Goal: Task Accomplishment & Management: Manage account settings

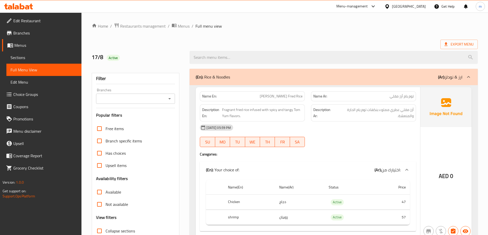
scroll to position [10, 0]
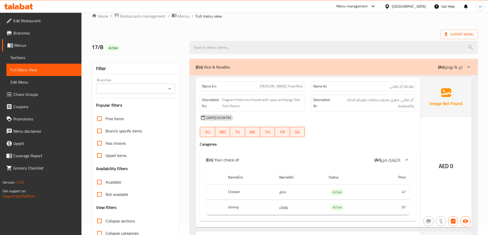
click at [414, 9] on div "United Arab Emirates" at bounding box center [409, 7] width 34 height 6
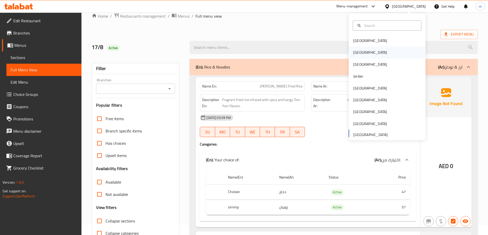
click at [377, 51] on div "[GEOGRAPHIC_DATA]" at bounding box center [387, 53] width 77 height 12
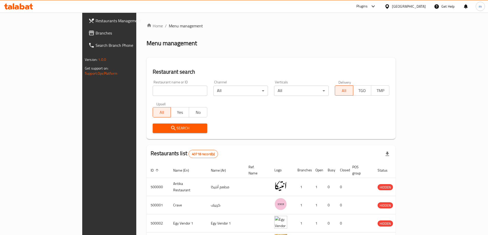
click at [368, 4] on div "Plugins" at bounding box center [361, 6] width 11 height 6
click at [341, 47] on div "Restaurant-Management" at bounding box center [349, 47] width 40 height 6
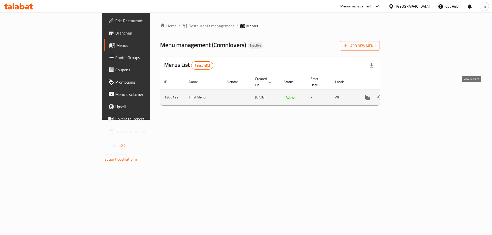
click at [408, 95] on icon "enhanced table" at bounding box center [404, 98] width 6 height 6
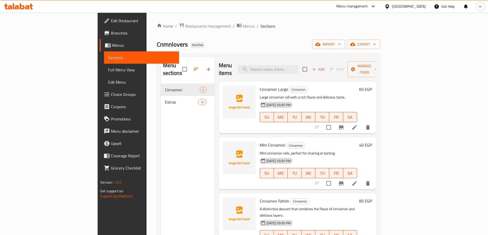
click at [104, 63] on link "Sections" at bounding box center [141, 57] width 75 height 12
click at [108, 70] on span "Full Menu View" at bounding box center [141, 70] width 67 height 6
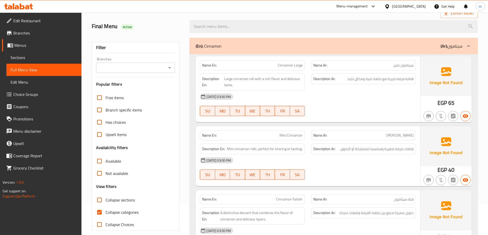
scroll to position [77, 0]
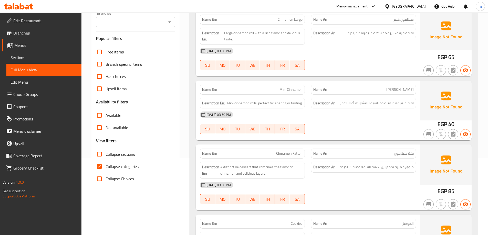
click at [114, 162] on label "Collapse categories" at bounding box center [115, 167] width 45 height 12
click at [106, 162] on input "Collapse categories" at bounding box center [99, 167] width 12 height 12
checkbox input "false"
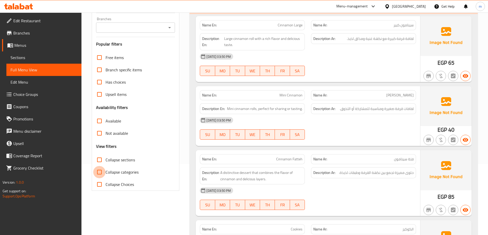
scroll to position [72, 0]
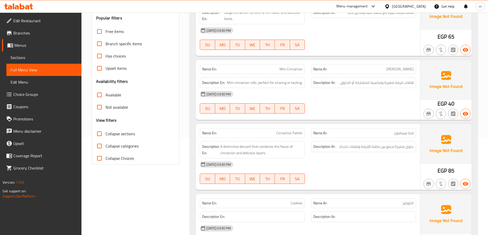
scroll to position [123, 0]
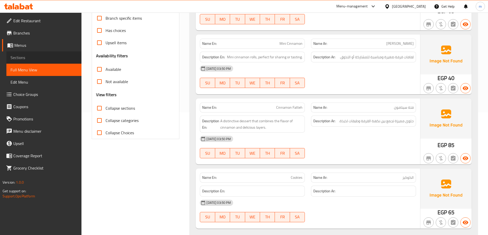
click at [29, 56] on span "Sections" at bounding box center [44, 58] width 67 height 6
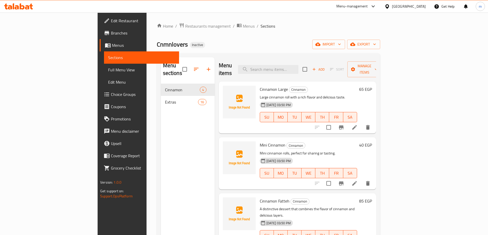
click at [357, 181] on icon at bounding box center [354, 183] width 5 height 5
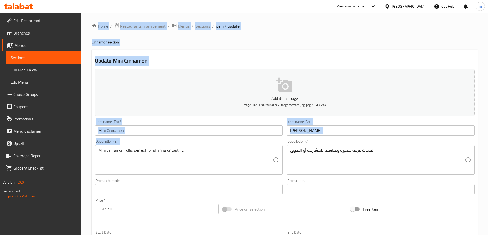
click at [137, 150] on textarea "Mini cinnamon rolls, perfect for sharing or tasting." at bounding box center [185, 160] width 175 height 24
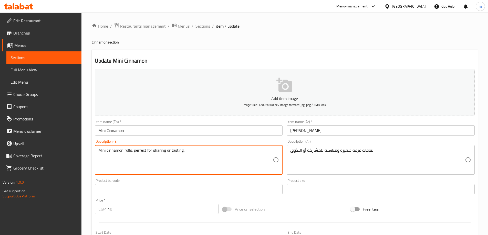
click at [137, 149] on textarea "Mini cinnamon rolls, perfect for sharing or tasting." at bounding box center [185, 160] width 175 height 24
click at [171, 149] on textarea "Mini cinnamon rolls, perfect for sharing or tasting." at bounding box center [185, 160] width 175 height 24
drag, startPoint x: 145, startPoint y: 152, endPoint x: 131, endPoint y: 153, distance: 13.9
click at [131, 153] on textarea "Mini cinnamon rolls, ." at bounding box center [185, 160] width 175 height 24
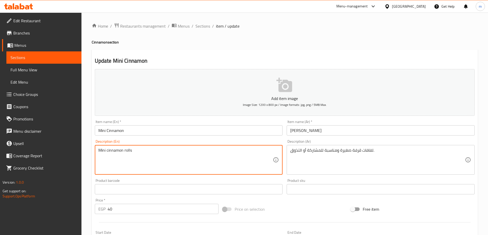
type textarea "Mini cinnamon rolls"
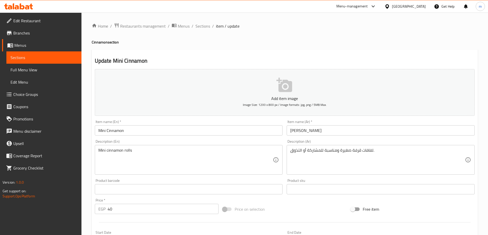
drag, startPoint x: 290, startPoint y: 153, endPoint x: 317, endPoint y: 154, distance: 26.9
click at [318, 154] on div "لفافات قرفة صغيرة ومناسبة للمشاركة أو التذوق. Description (Ar)" at bounding box center [381, 160] width 188 height 30
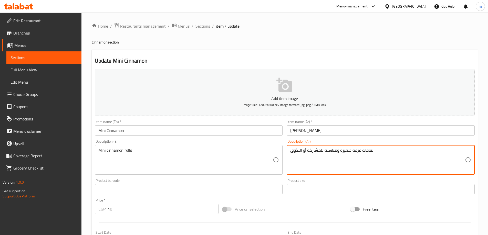
click at [316, 152] on textarea "لفافات قرفة صغيرة ومناسبة للمشاركة أو التذوق." at bounding box center [377, 160] width 175 height 24
click at [406, 153] on textarea "لفافات قرفة صغيرة ومناسبة للمشاركة أو التذوق." at bounding box center [377, 160] width 175 height 24
drag, startPoint x: 378, startPoint y: 153, endPoint x: 432, endPoint y: 157, distance: 54.1
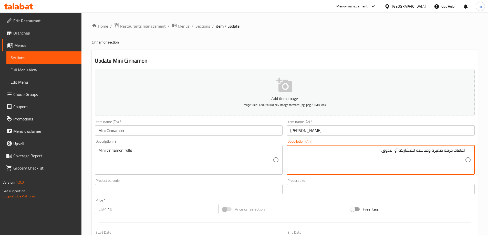
click at [432, 157] on textarea "لفافات قرفة صغيرة ومناسبة للمشاركة أو التذوق." at bounding box center [377, 160] width 175 height 24
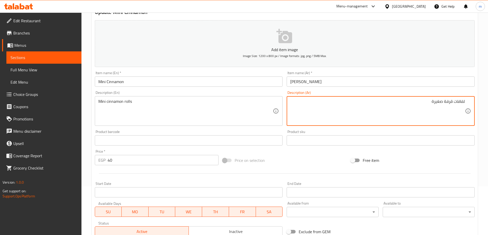
scroll to position [127, 0]
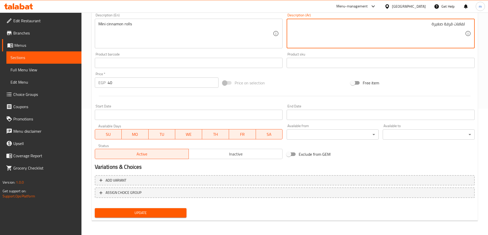
type textarea "لفافات قرفة صغيرة"
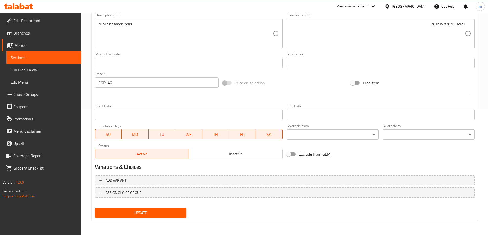
click at [307, 100] on div at bounding box center [285, 96] width 384 height 13
click at [167, 211] on span "Update" at bounding box center [141, 213] width 84 height 6
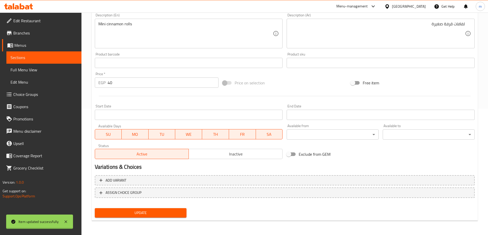
scroll to position [0, 0]
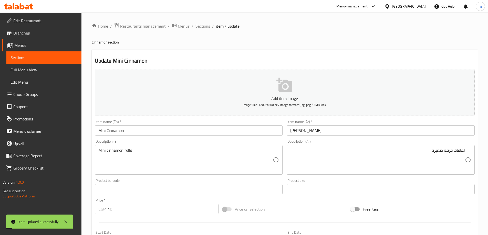
click at [205, 25] on span "Sections" at bounding box center [202, 26] width 15 height 6
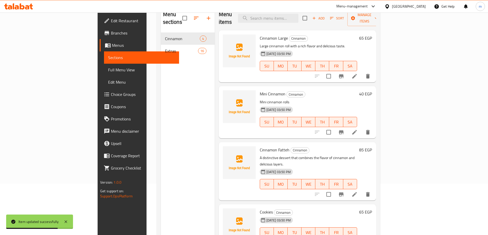
scroll to position [72, 0]
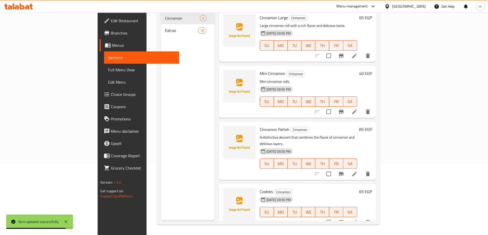
click at [108, 71] on span "Full Menu View" at bounding box center [141, 70] width 67 height 6
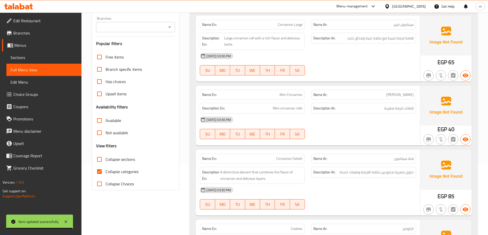
click at [113, 171] on span "Collapse categories" at bounding box center [122, 172] width 33 height 6
click at [106, 171] on input "Collapse categories" at bounding box center [99, 172] width 12 height 12
checkbox input "false"
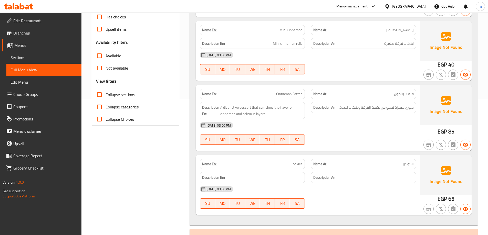
scroll to position [149, 0]
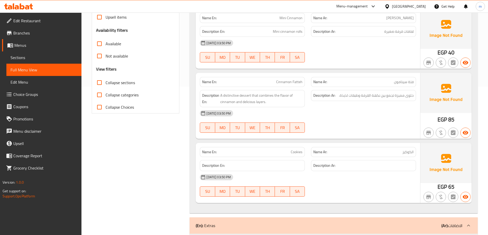
click at [34, 57] on span "Sections" at bounding box center [44, 58] width 67 height 6
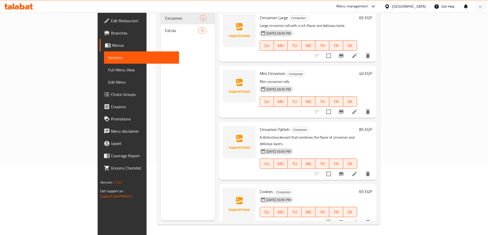
scroll to position [72, 0]
click at [357, 220] on icon at bounding box center [354, 222] width 5 height 5
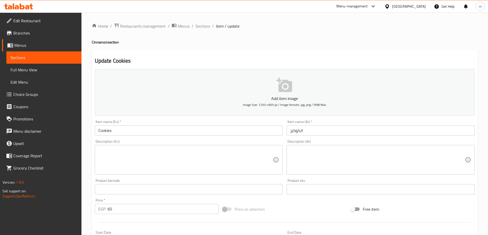
click at [384, 149] on textarea at bounding box center [377, 160] width 175 height 24
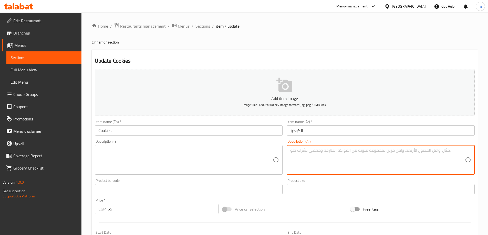
paste textarea "بسكویت طري وشھي بنكھة القرفة أو غیرھا من النكھات المفضلة"
type textarea "بسكویت طري وشھي بنكھة القرفة أو غیرھا من النكھات المفضلة"
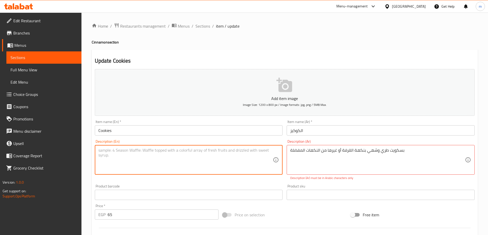
click at [150, 152] on textarea at bounding box center [185, 160] width 175 height 24
paste textarea "A soft and delicious biscuit with cinnamon flavor or other favorite flavors"
type textarea "A soft and delicious biscuit with cinnamon flavor or other favorite flavors"
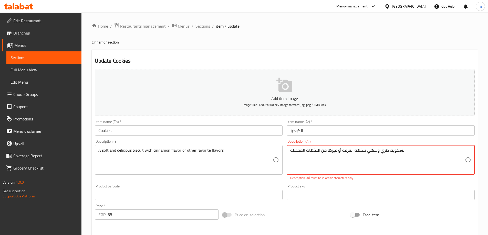
drag, startPoint x: 368, startPoint y: 152, endPoint x: 377, endPoint y: 153, distance: 8.8
click at [315, 155] on textarea "بسكویت طري وشھي بنكھة القرفة أو غیرھا من النكھات المفضلة" at bounding box center [377, 160] width 175 height 24
click at [318, 187] on div "Product sku Product sku" at bounding box center [381, 193] width 188 height 16
click at [368, 151] on textarea "بسكویت طري وشھي بنكھة القرفة أو غیرھا من النكھات المفضلة" at bounding box center [377, 160] width 175 height 24
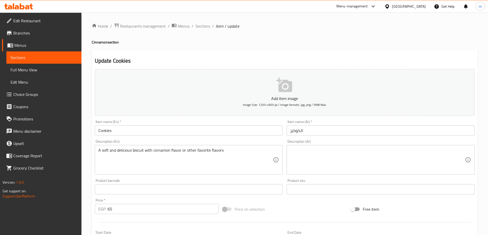
click at [325, 171] on textarea at bounding box center [377, 160] width 175 height 24
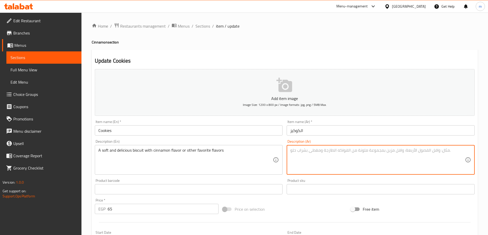
paste textarea "بسكویت طري وشھي بنكھة القرفة أو غیرھا من النكھات المفضلة"
click at [327, 174] on div "بسكویت طري وشھي بنكھة القرفة أو غیرھا من النكھات المفضلة Description (Ar)" at bounding box center [381, 160] width 188 height 30
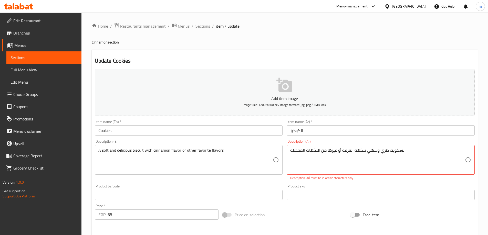
click at [324, 186] on div "Product sku Product sku" at bounding box center [381, 193] width 188 height 16
click at [398, 161] on textarea "بسكویت طري وشهي بنكھة القرفة أو غیرھا من النكھات المفضلة" at bounding box center [377, 160] width 175 height 24
click at [419, 152] on textarea "بسكویت طري وشهي بنكھة القرفة أو غیرھا من النكھات المفضلة" at bounding box center [377, 160] width 175 height 24
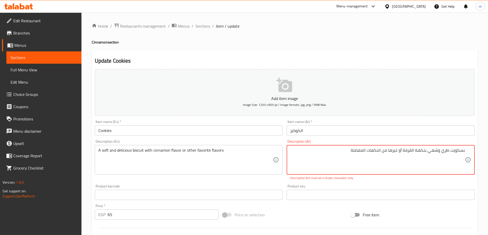
click at [346, 151] on textarea "بسكویت طري وشهي بنكھة القرفة أو غیرھا من النكھات المفضلة" at bounding box center [377, 160] width 175 height 24
click at [465, 152] on textarea "بسكویت طري وشهي بنكھة القرفة أو غیرھا من النكھات المفضلة" at bounding box center [377, 160] width 175 height 24
click at [449, 161] on textarea "بسكویت طري وشهي بنكھة القرفة أو غیرھا من النكھات المفضلة" at bounding box center [377, 160] width 175 height 24
type textarea "بسكویت طري وشهي بنكھة القرفة أو غیرھا من النكھات المفضلة"
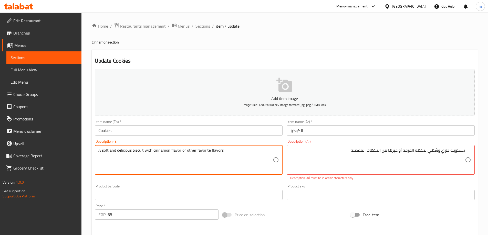
click at [194, 148] on textarea "A soft and delicious biscuit with cinnamon flavor or other favorite flavors" at bounding box center [185, 160] width 175 height 24
click at [367, 155] on textarea "بسكویت طري وشهي بنكھة القرفة أو غیرھا من النكھات المفضلة" at bounding box center [377, 160] width 175 height 24
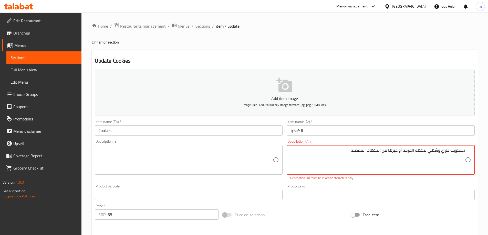
click at [367, 155] on textarea "بسكویت طري وشهي بنكھة القرفة أو غیرھا من النكھات المفضلة" at bounding box center [377, 160] width 175 height 24
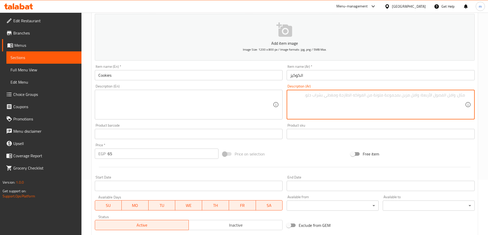
scroll to position [127, 0]
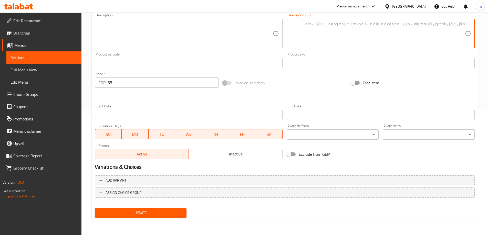
click at [154, 211] on span "Update" at bounding box center [141, 213] width 84 height 6
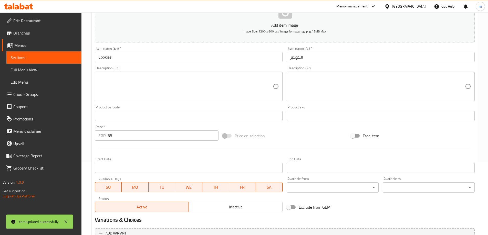
scroll to position [0, 0]
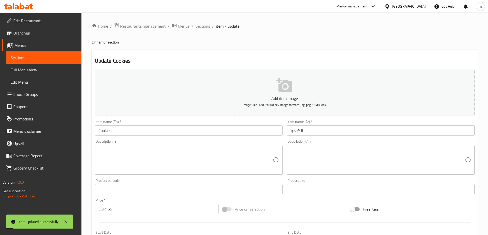
click at [203, 28] on span "Sections" at bounding box center [202, 26] width 15 height 6
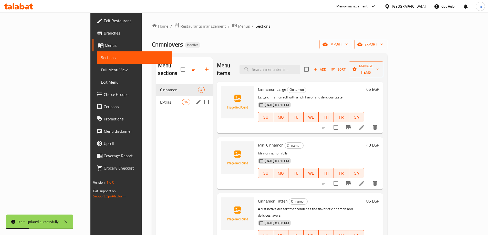
click at [160, 99] on span "Extras" at bounding box center [171, 102] width 22 height 6
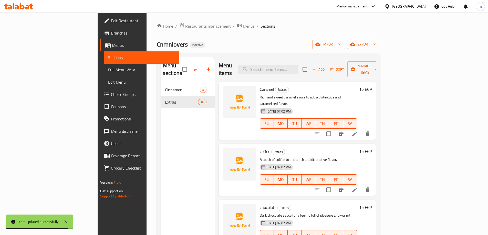
click at [104, 66] on link "Full Menu View" at bounding box center [141, 70] width 75 height 12
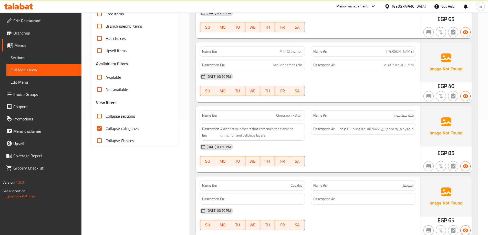
scroll to position [154, 0]
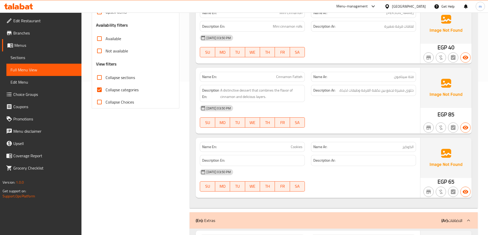
click at [130, 87] on span "Collapse categories" at bounding box center [122, 90] width 33 height 6
click at [106, 87] on input "Collapse categories" at bounding box center [99, 90] width 12 height 12
checkbox input "false"
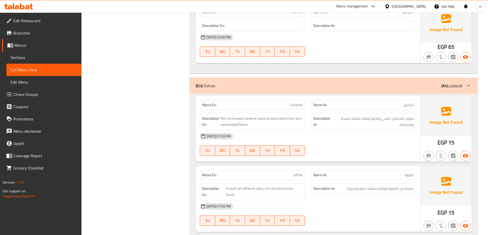
scroll to position [333, 0]
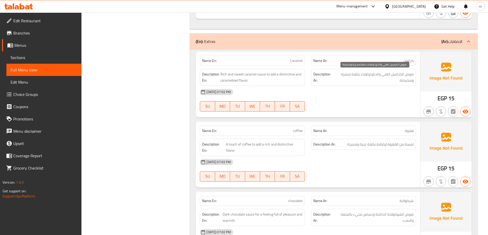
click at [367, 74] on span "صوص الكرامیل الغني والحلو لإضفاء نكھة ممیزة ومكرملة." at bounding box center [373, 77] width 79 height 13
copy span "لإضفاء"
click at [38, 61] on link "Sections" at bounding box center [43, 57] width 75 height 12
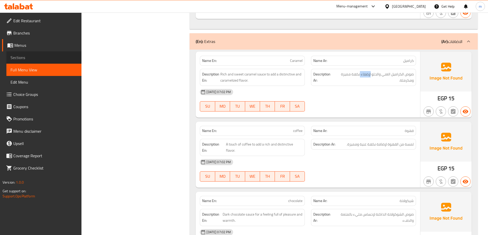
scroll to position [72, 0]
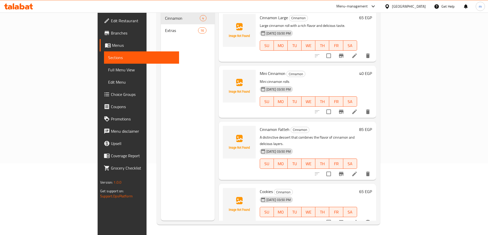
click at [104, 66] on link "Full Menu View" at bounding box center [141, 70] width 75 height 12
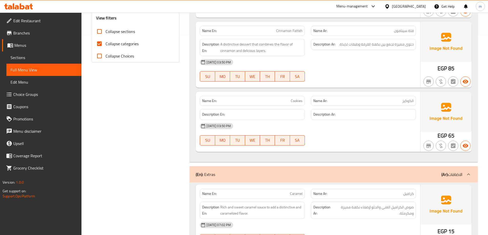
click at [133, 45] on span "Collapse categories" at bounding box center [122, 44] width 33 height 6
click at [106, 45] on input "Collapse categories" at bounding box center [99, 44] width 12 height 12
checkbox input "false"
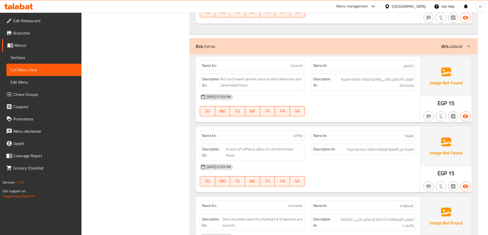
scroll to position [328, 0]
click at [390, 150] on span "لمسة من القھوة لإضافة نكھة غنیة وممیزة." at bounding box center [380, 150] width 67 height 6
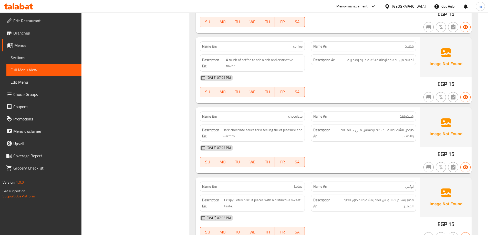
scroll to position [430, 0]
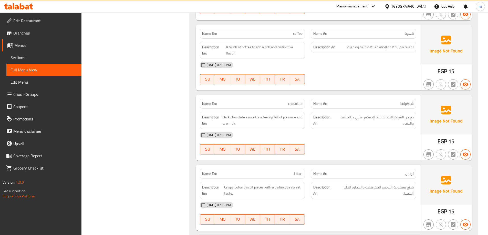
copy span "chocolate"
click at [23, 57] on span "Sections" at bounding box center [44, 58] width 67 height 6
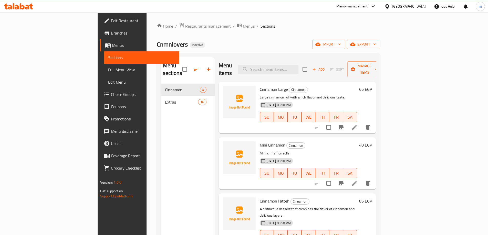
click at [305, 59] on div "Menu items Add Sort Manage items" at bounding box center [297, 69] width 157 height 24
click at [298, 65] on input "search" at bounding box center [268, 69] width 60 height 9
paste input "chocolate"
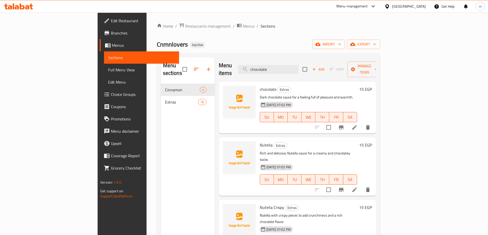
type input "chocolate"
click at [362, 123] on li at bounding box center [354, 127] width 14 height 9
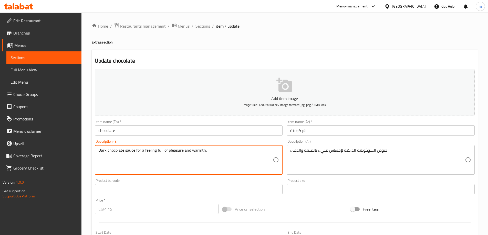
drag, startPoint x: 135, startPoint y: 151, endPoint x: 263, endPoint y: 155, distance: 128.4
type textarea "Dark chocolate sauce"
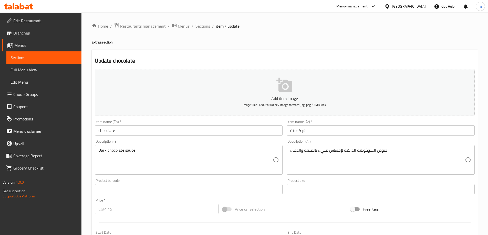
drag, startPoint x: 288, startPoint y: 150, endPoint x: 330, endPoint y: 153, distance: 42.1
click at [333, 154] on div "صوص الشوكولاتة الداكنة لإحساس مليء بالمتعة والدفء Description (Ar)" at bounding box center [381, 160] width 188 height 30
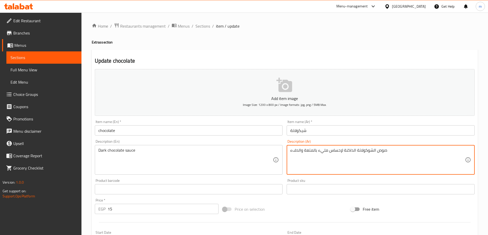
drag, startPoint x: 305, startPoint y: 155, endPoint x: 343, endPoint y: 154, distance: 37.9
click at [343, 154] on textarea "صوص الشوكولاتة الداكنة لإحساس مليء بالمتعة والدفء" at bounding box center [377, 160] width 175 height 24
type textarea "صوص الشوكولاتة الداكنة"
click at [340, 57] on div "Update chocolate Add item image Image Size: 1200 x 800 px / Image formats: jpg,…" at bounding box center [285, 199] width 386 height 298
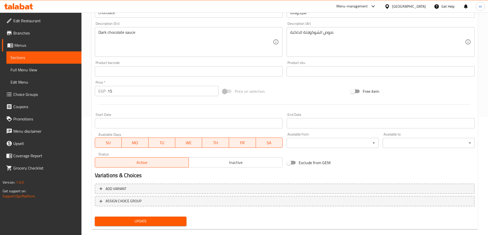
scroll to position [127, 0]
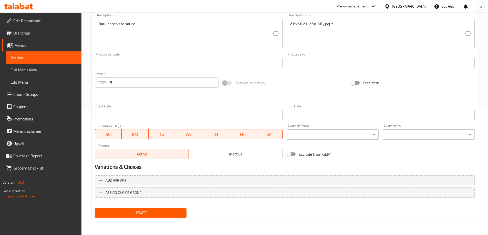
click at [171, 216] on span "Update" at bounding box center [141, 213] width 84 height 6
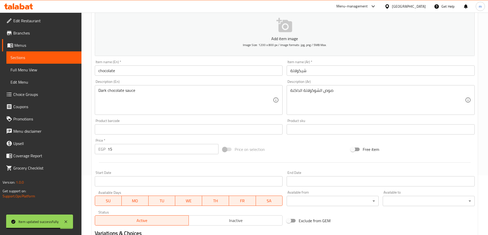
scroll to position [0, 0]
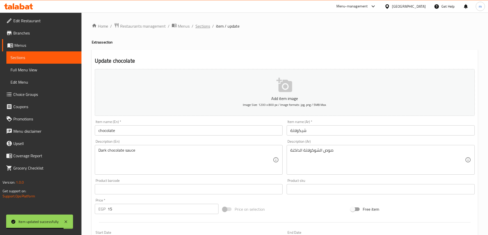
click at [205, 34] on div "Home / Restaurants management / Menus / Sections / item / update Extras section…" at bounding box center [285, 187] width 386 height 329
click at [209, 27] on span "Sections" at bounding box center [202, 26] width 15 height 6
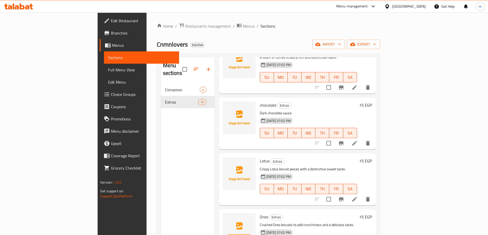
scroll to position [154, 0]
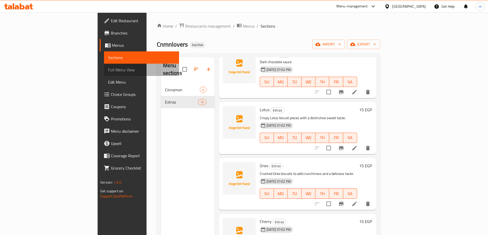
click at [108, 68] on span "Full Menu View" at bounding box center [141, 70] width 67 height 6
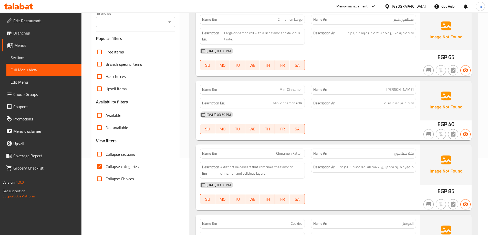
click at [124, 168] on span "Collapse categories" at bounding box center [122, 167] width 33 height 6
click at [106, 168] on input "Collapse categories" at bounding box center [99, 167] width 12 height 12
checkbox input "false"
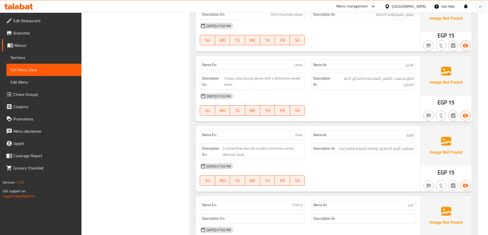
scroll to position [538, 0]
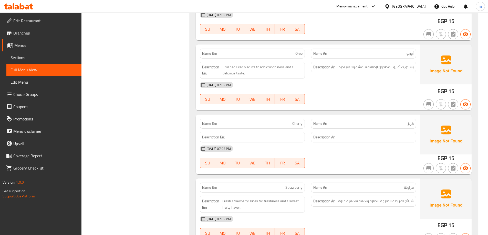
scroll to position [640, 0]
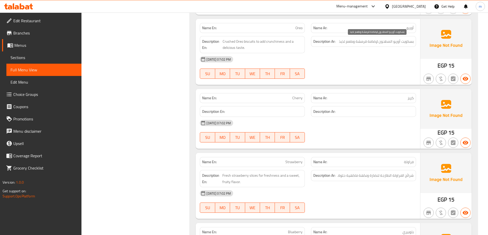
click at [360, 41] on span "بسكویت أوریو المطحون لإضافة قرمشة وطعم لذیذ" at bounding box center [376, 41] width 75 height 6
click at [279, 42] on span "Crushed Oreo biscuits to add crunchiness and a delicious taste." at bounding box center [263, 44] width 80 height 13
copy span "crunchiness"
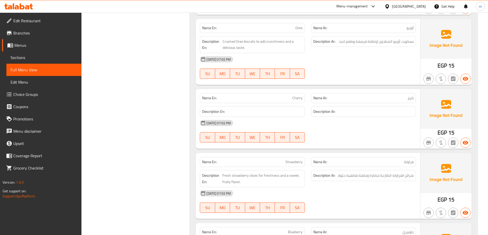
click at [150, 70] on div "Filter Branches Branches Popular filters Free items Branch specific items Has c…" at bounding box center [138, 180] width 98 height 1511
click at [297, 98] on span "Cherry" at bounding box center [297, 98] width 10 height 5
copy span "Cherry"
click at [162, 95] on div "Filter Branches Branches Popular filters Free items Branch specific items Has c…" at bounding box center [138, 180] width 98 height 1511
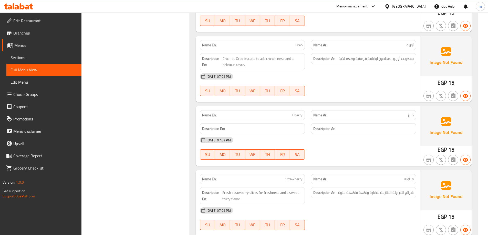
scroll to position [615, 0]
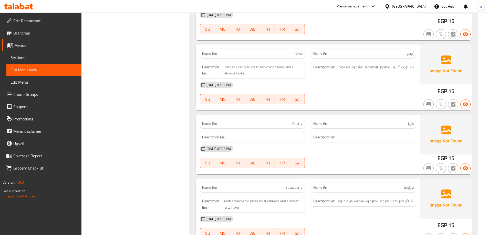
click at [113, 106] on div "Filter Branches Branches Popular filters Free items Branch specific items Has c…" at bounding box center [138, 206] width 98 height 1511
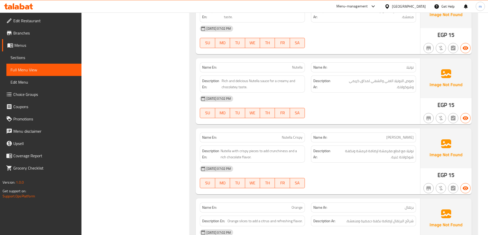
scroll to position [948, 0]
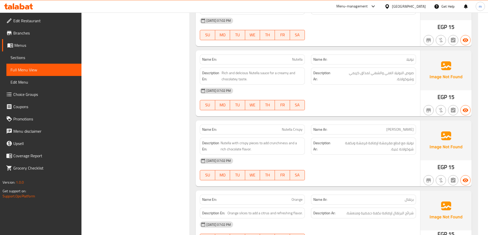
click at [373, 87] on div "[DATE] 07:02 PM" at bounding box center [308, 91] width 222 height 12
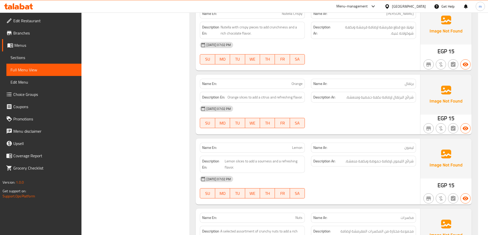
scroll to position [1076, 0]
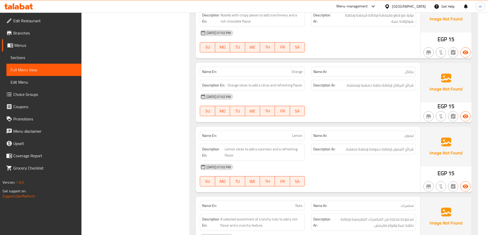
click at [380, 105] on div "[DATE] 07:02 PM SU MO TU WE TH FR SA" at bounding box center [308, 105] width 222 height 29
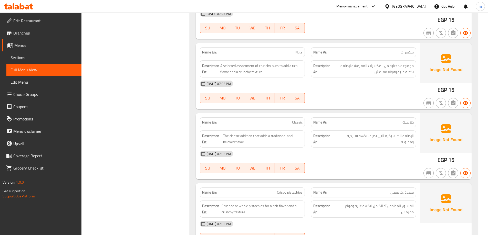
scroll to position [1281, 0]
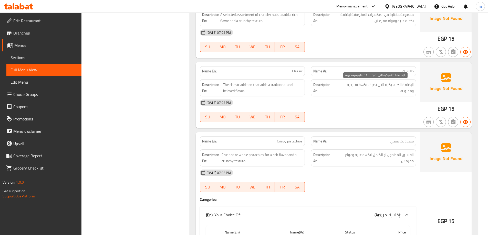
click at [402, 84] on span "الإضافة الكلاسیكیة التي تضیف نكھة تقلیدیة ومحبوبة." at bounding box center [375, 88] width 78 height 13
click at [402, 87] on span "الإضافة الكلاسیكیة التي تضیف نكھة تقلیدیة ومحبوبة." at bounding box center [375, 88] width 78 height 13
click at [37, 54] on link "Sections" at bounding box center [43, 57] width 75 height 12
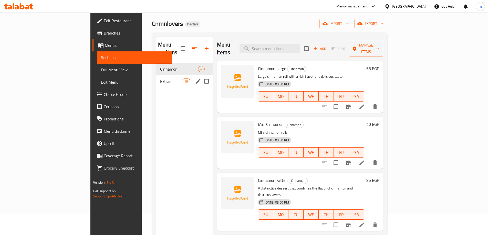
scroll to position [20, 0]
click at [156, 79] on div "Extras 16" at bounding box center [184, 82] width 57 height 12
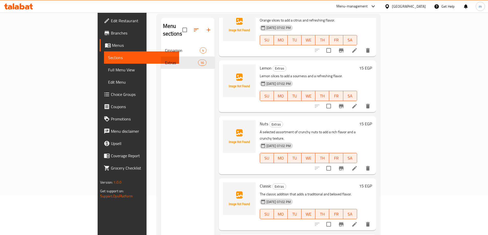
scroll to position [72, 0]
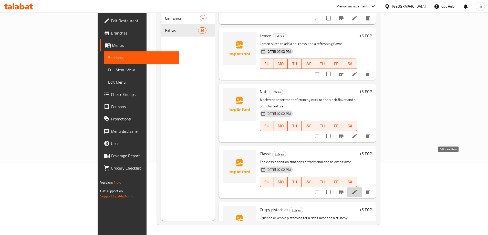
click at [358, 189] on icon at bounding box center [354, 192] width 6 height 6
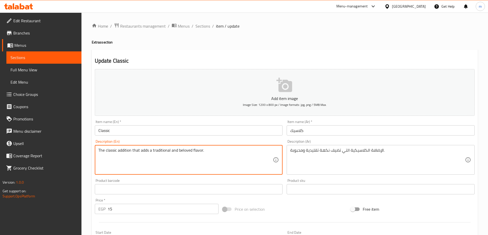
click at [196, 153] on textarea "The classic addition that adds a traditional and beloved flavor." at bounding box center [185, 160] width 175 height 24
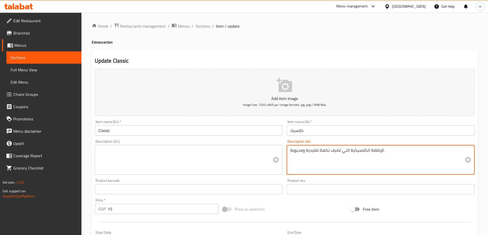
click at [348, 157] on textarea "الإضافة الكلاسیكیة التي تضیف نكھة تقلیدیة ومحبوبة." at bounding box center [377, 160] width 175 height 24
click at [337, 55] on div "Update Classic Add item image Image Size: 1200 x 800 px / Image formats: jpg, p…" at bounding box center [285, 199] width 386 height 298
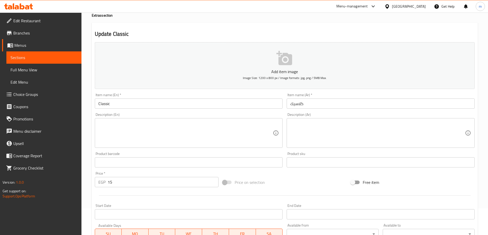
scroll to position [127, 0]
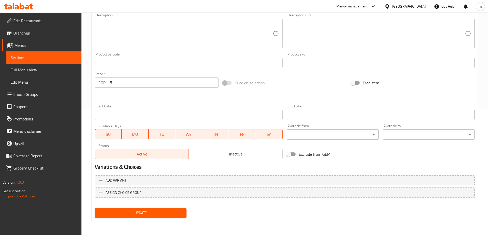
click at [131, 215] on span "Update" at bounding box center [141, 213] width 84 height 6
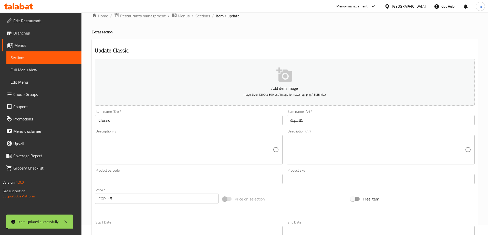
scroll to position [0, 0]
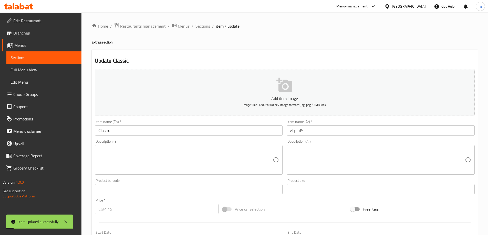
click at [199, 29] on span "Sections" at bounding box center [202, 26] width 15 height 6
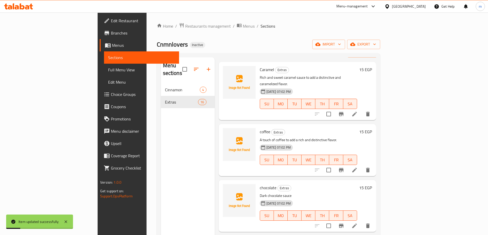
scroll to position [26, 0]
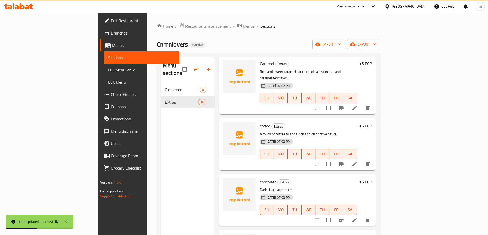
click at [161, 134] on div "Menu sections Cinnamon 4 Extras 16" at bounding box center [188, 174] width 54 height 235
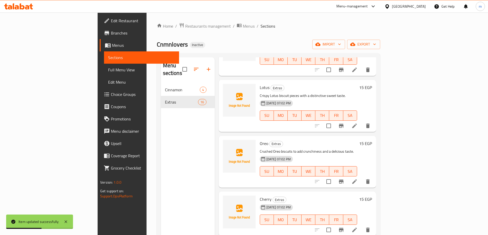
scroll to position [179, 0]
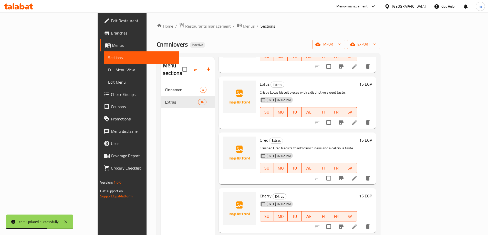
click at [108, 69] on span "Full Menu View" at bounding box center [141, 70] width 67 height 6
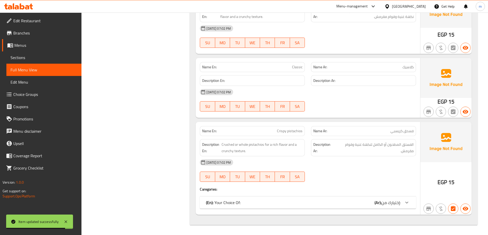
scroll to position [1285, 0]
click at [393, 199] on span "إختيارك من:" at bounding box center [390, 203] width 19 height 8
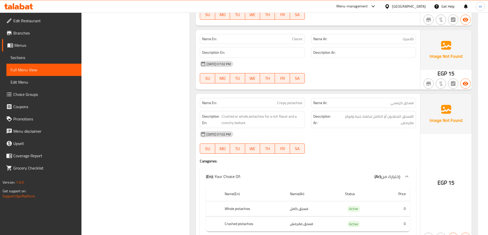
scroll to position [1343, 0]
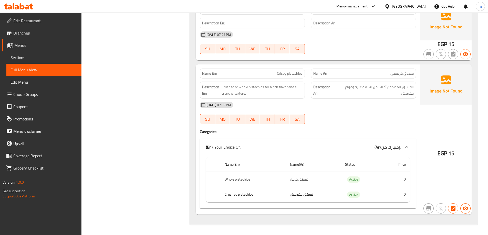
click at [28, 58] on span "Sections" at bounding box center [44, 58] width 67 height 6
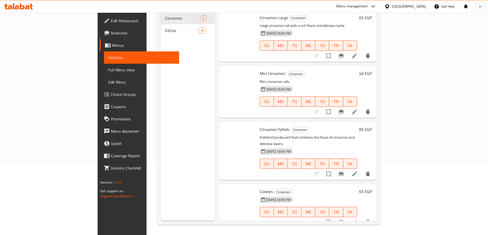
scroll to position [72, 0]
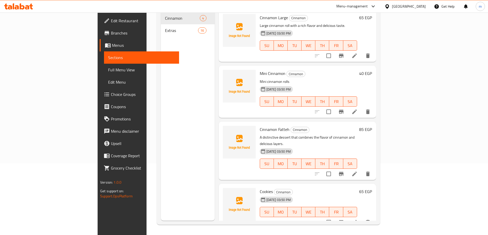
click at [161, 27] on div "Extras 16" at bounding box center [188, 30] width 54 height 12
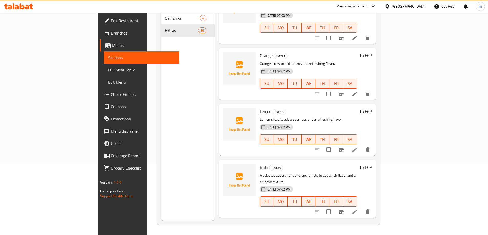
scroll to position [658, 0]
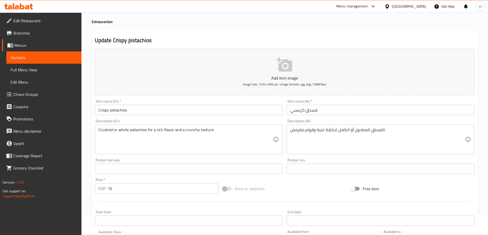
scroll to position [51, 0]
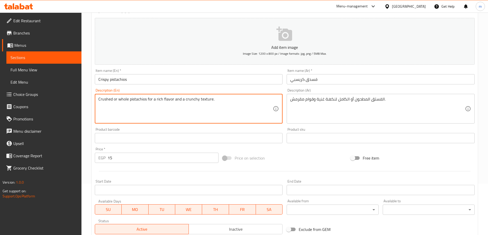
click at [180, 97] on textarea "Crushed or whole pistachios for a rich flavor and a crunchy texture." at bounding box center [185, 109] width 175 height 24
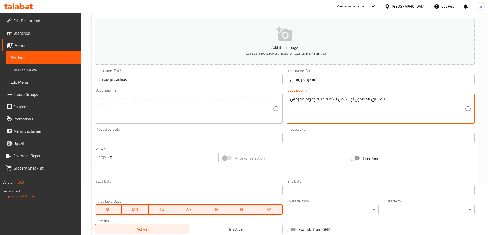
click at [332, 108] on textarea "الفستق المطحون أو الكامل لنكھة غنیة وقوام مقرمش." at bounding box center [377, 109] width 175 height 24
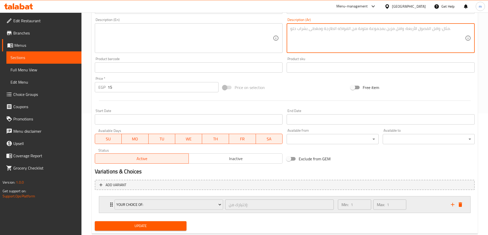
scroll to position [135, 0]
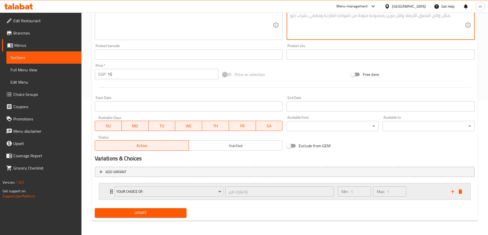
click at [464, 192] on div "Your Choice Of: إختيارك من: ​ Min: 1 ​ Max: 1 ​" at bounding box center [284, 192] width 371 height 16
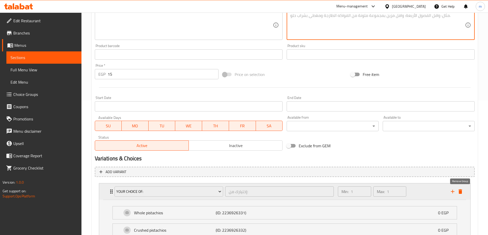
click at [462, 193] on icon "delete" at bounding box center [461, 192] width 4 height 5
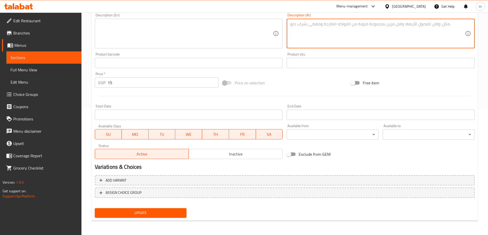
scroll to position [127, 0]
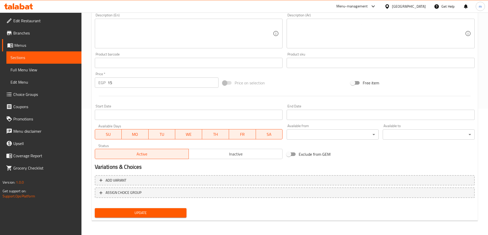
click at [387, 160] on div "Exclude from GEM" at bounding box center [349, 155] width 128 height 14
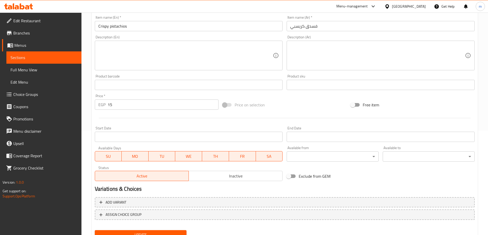
scroll to position [24, 0]
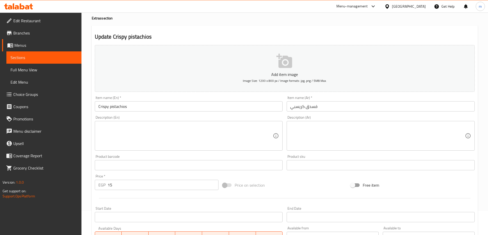
click at [293, 201] on div at bounding box center [285, 198] width 384 height 13
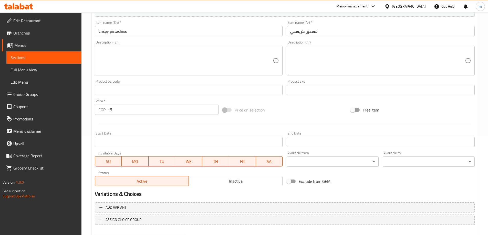
scroll to position [127, 0]
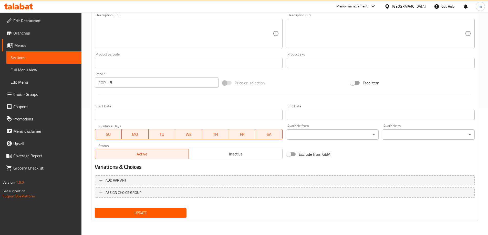
click at [168, 209] on button "Update" at bounding box center [141, 213] width 92 height 9
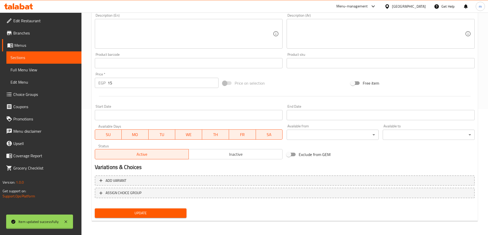
scroll to position [0, 0]
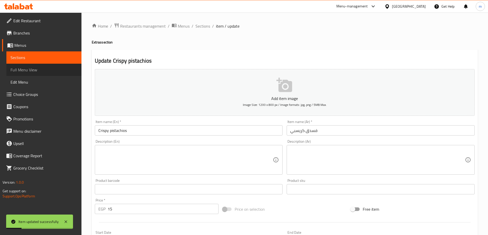
click at [42, 64] on link "Full Menu View" at bounding box center [43, 70] width 75 height 12
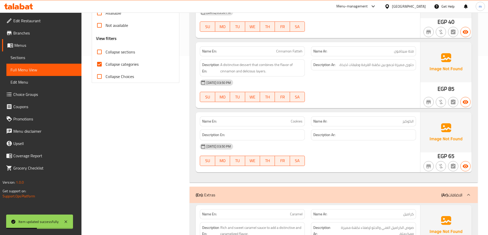
click at [127, 61] on span "Collapse categories" at bounding box center [122, 64] width 33 height 6
click at [106, 61] on input "Collapse categories" at bounding box center [99, 64] width 12 height 12
checkbox input "false"
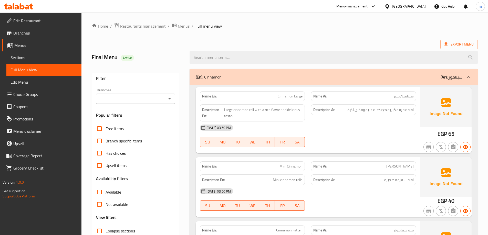
drag, startPoint x: 190, startPoint y: 67, endPoint x: 225, endPoint y: 39, distance: 44.5
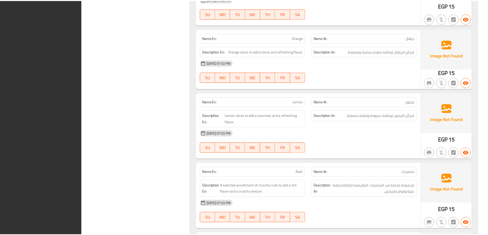
scroll to position [1246, 0]
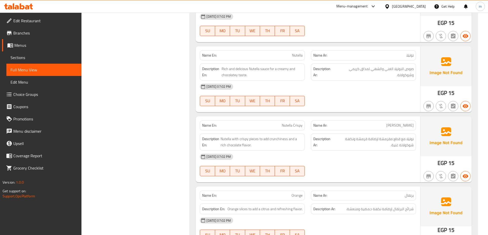
scroll to position [945, 0]
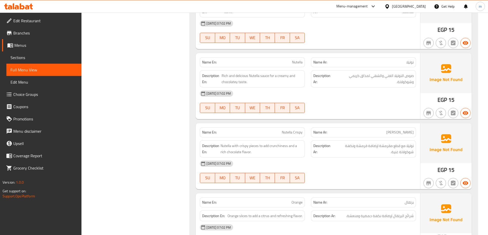
click at [214, 146] on strong "Description En:" at bounding box center [210, 149] width 17 height 13
copy strong "Description"
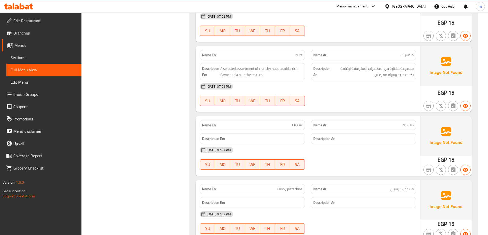
scroll to position [1252, 0]
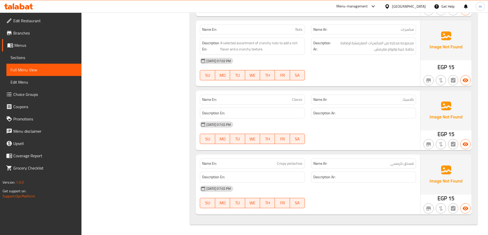
click at [291, 161] on span "Crispy pistachios" at bounding box center [290, 163] width 26 height 5
copy span "Crispy pistachios"
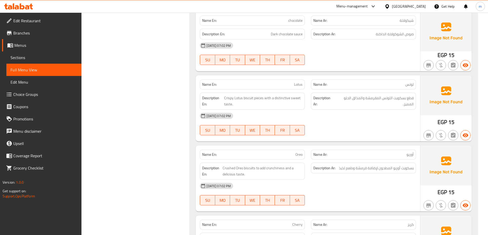
scroll to position [612, 0]
